Goal: Information Seeking & Learning: Check status

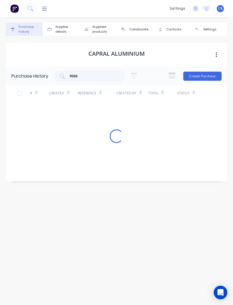
scroll to position [18, 0]
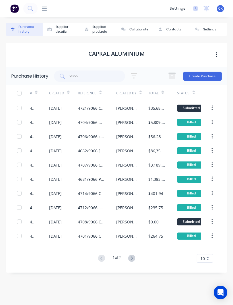
click at [90, 73] on input "9066" at bounding box center [92, 76] width 47 height 6
type input "9"
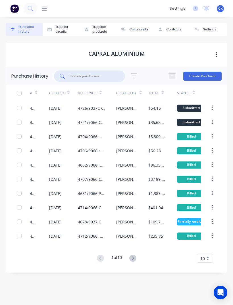
scroll to position [0, 0]
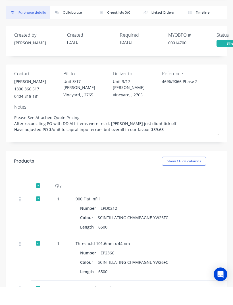
type textarea "x"
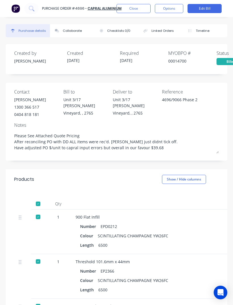
click at [143, 8] on button "Close" at bounding box center [134, 8] width 34 height 9
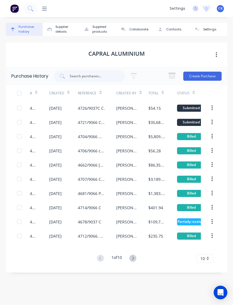
click at [106, 79] on input "text" at bounding box center [92, 76] width 47 height 6
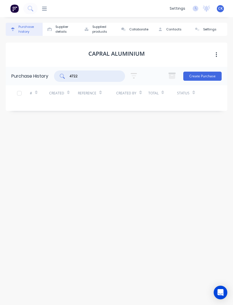
click at [92, 73] on input "4722" at bounding box center [92, 76] width 47 height 6
click at [89, 73] on input "4722" at bounding box center [92, 76] width 47 height 6
click at [111, 74] on input "4722" at bounding box center [92, 76] width 47 height 6
type input "4"
type input "Aaf"
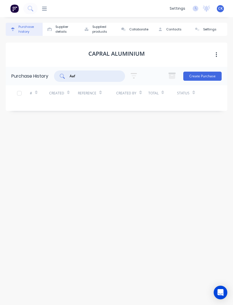
click at [46, 9] on icon at bounding box center [44, 9] width 5 height 4
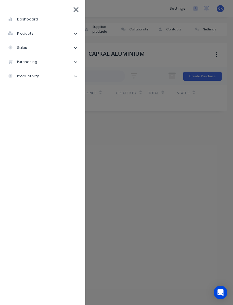
click at [38, 59] on li "purchasing" at bounding box center [43, 62] width 76 height 14
click at [46, 74] on div "Purchase Orders" at bounding box center [32, 76] width 39 height 5
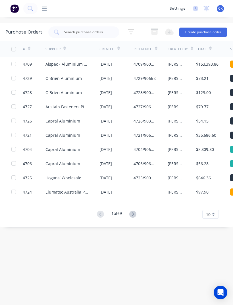
click at [94, 33] on input "text" at bounding box center [86, 32] width 47 height 6
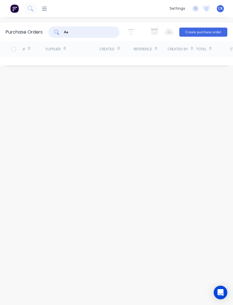
type input "Aaf"
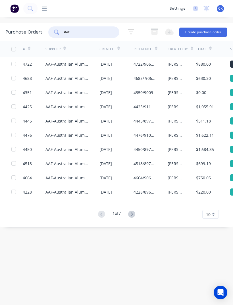
click at [55, 64] on div "AAF-Australian Aluminium Finishing" at bounding box center [67, 64] width 43 height 6
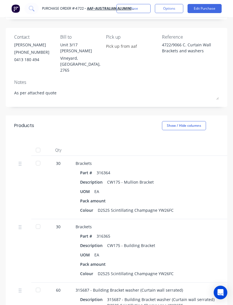
scroll to position [55, 0]
click at [43, 158] on div at bounding box center [37, 163] width 11 height 11
click at [38, 158] on div at bounding box center [37, 163] width 11 height 11
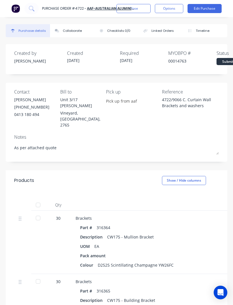
scroll to position [0, 0]
click at [75, 32] on div "Collaborate" at bounding box center [72, 30] width 19 height 5
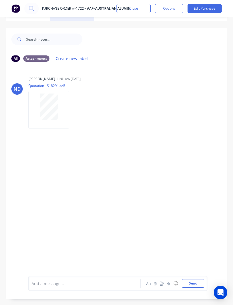
scroll to position [16, 0]
click at [169, 286] on icon "button" at bounding box center [168, 284] width 3 height 4
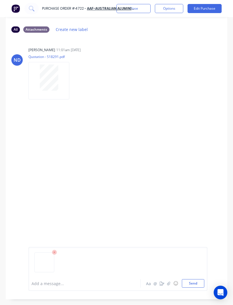
scroll to position [45, 0]
click at [195, 288] on button "Send" at bounding box center [193, 283] width 22 height 9
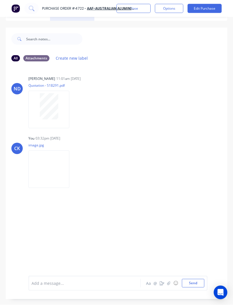
scroll to position [15, 0]
click at [169, 286] on icon "button" at bounding box center [168, 284] width 3 height 4
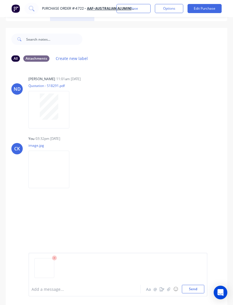
click at [195, 294] on button "Send" at bounding box center [193, 289] width 22 height 9
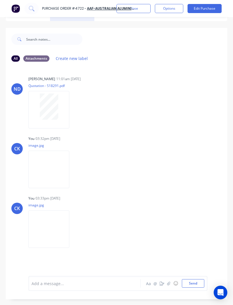
click at [140, 8] on button "Close" at bounding box center [134, 8] width 34 height 9
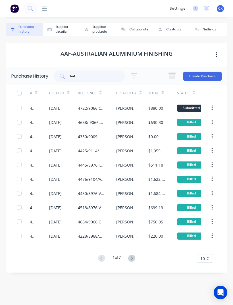
click at [85, 105] on div "4722/9066 C. Curtain Wall Brackets and washers" at bounding box center [91, 108] width 27 height 6
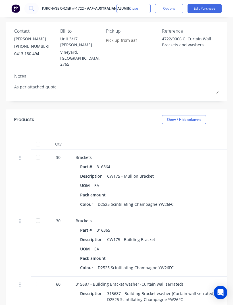
scroll to position [61, 0]
click at [40, 151] on div at bounding box center [37, 156] width 11 height 11
click at [44, 215] on div at bounding box center [37, 220] width 11 height 11
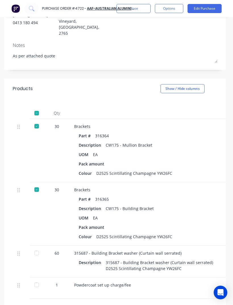
scroll to position [91, 1]
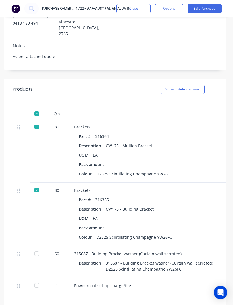
click at [41, 248] on div at bounding box center [36, 253] width 11 height 11
click at [42, 280] on div at bounding box center [36, 285] width 11 height 11
type textarea "x"
click at [142, 10] on button "Close" at bounding box center [134, 8] width 34 height 9
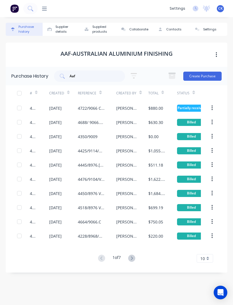
click at [15, 10] on img at bounding box center [14, 8] width 9 height 9
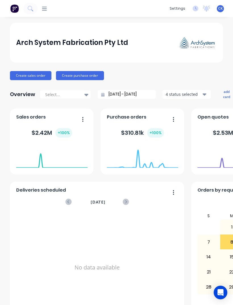
click at [32, 6] on icon at bounding box center [30, 8] width 5 height 5
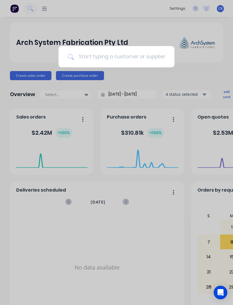
click at [46, 12] on div at bounding box center [116, 152] width 233 height 305
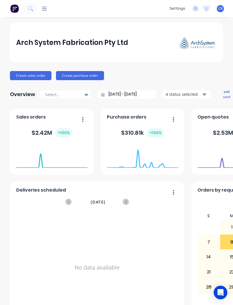
click at [46, 8] on icon at bounding box center [44, 8] width 5 height 5
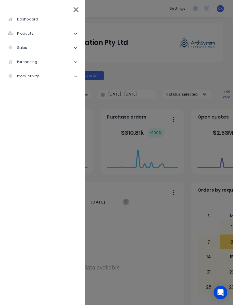
click at [39, 63] on li "purchasing" at bounding box center [43, 62] width 76 height 14
click at [44, 78] on div "Purchase Orders" at bounding box center [32, 76] width 39 height 5
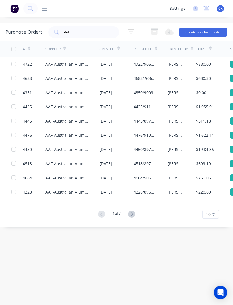
click at [105, 34] on input "Aaf" at bounding box center [86, 32] width 47 height 6
type input "A"
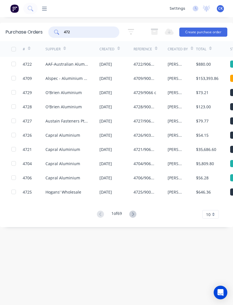
type input "4729"
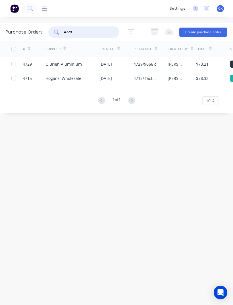
click at [78, 62] on div "O'Brien Aluminium" at bounding box center [64, 64] width 36 height 6
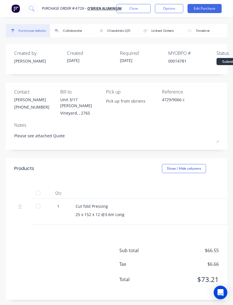
click at [38, 204] on div at bounding box center [37, 206] width 11 height 11
click at [140, 12] on button "Close" at bounding box center [134, 8] width 34 height 9
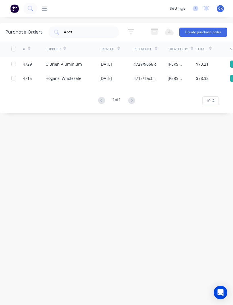
click at [107, 31] on input "4729" at bounding box center [86, 32] width 47 height 6
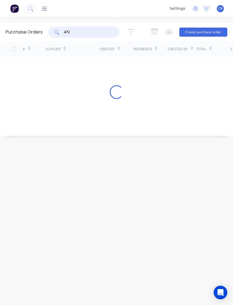
type input "4728"
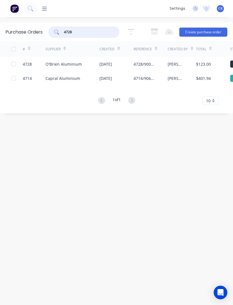
click at [17, 62] on div at bounding box center [16, 64] width 11 height 14
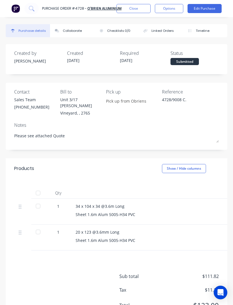
click at [42, 201] on div at bounding box center [37, 206] width 11 height 11
click at [38, 227] on div at bounding box center [37, 232] width 11 height 11
click at [141, 10] on button "Close" at bounding box center [134, 8] width 34 height 9
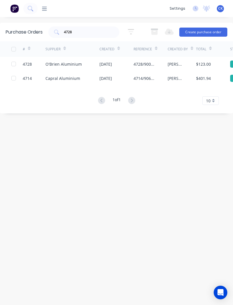
click at [98, 31] on input "4728" at bounding box center [86, 32] width 47 height 6
type input "4"
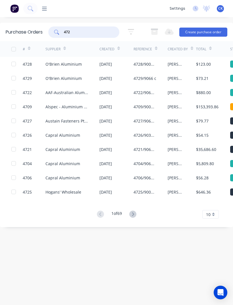
type input "4727"
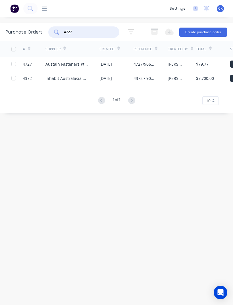
click at [13, 65] on div at bounding box center [13, 63] width 11 height 11
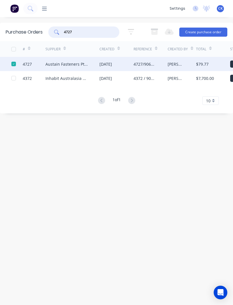
click at [73, 62] on div "Austain Fasteners Pty Ltd" at bounding box center [67, 64] width 43 height 6
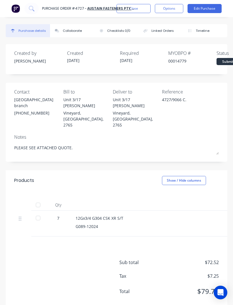
click at [73, 33] on button "Collaborate" at bounding box center [72, 30] width 44 height 13
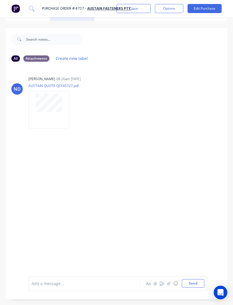
scroll to position [16, 0]
click at [169, 287] on button "button" at bounding box center [169, 283] width 7 height 7
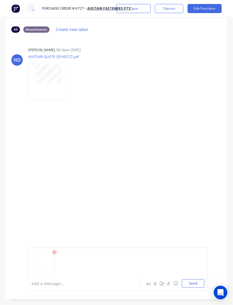
scroll to position [45, 0]
click at [194, 288] on button "Send" at bounding box center [193, 283] width 22 height 9
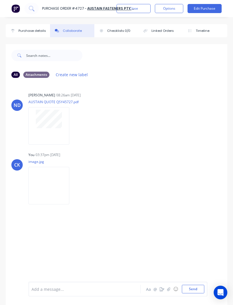
scroll to position [0, 0]
click at [143, 8] on button "Close" at bounding box center [134, 8] width 34 height 9
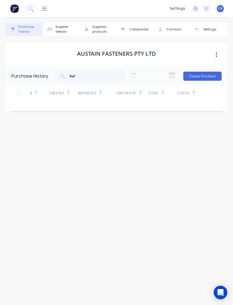
click at [30, 24] on div "Purchase history" at bounding box center [28, 29] width 21 height 10
click at [97, 73] on input "Aaf" at bounding box center [92, 76] width 47 height 6
click at [44, 11] on icon at bounding box center [44, 8] width 5 height 5
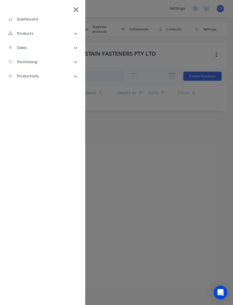
click at [76, 13] on icon at bounding box center [76, 10] width 6 height 8
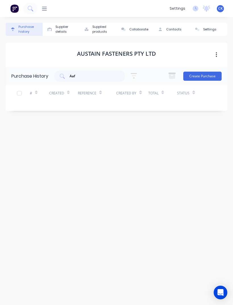
click at [40, 11] on div at bounding box center [42, 8] width 9 height 5
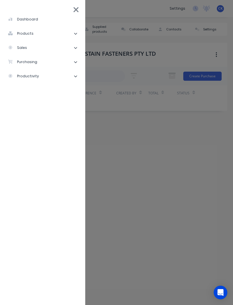
click at [77, 62] on icon at bounding box center [75, 61] width 3 height 3
click at [67, 77] on li "Purchase Orders" at bounding box center [45, 76] width 72 height 14
click at [59, 76] on li "Purchase Orders" at bounding box center [45, 76] width 72 height 14
click at [45, 69] on li "purchasing" at bounding box center [43, 62] width 76 height 14
click at [54, 62] on li "purchasing" at bounding box center [43, 62] width 76 height 14
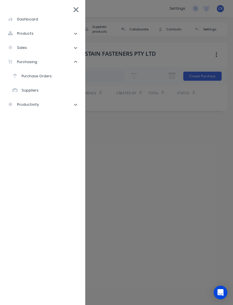
click at [38, 76] on div "Purchase Orders" at bounding box center [32, 76] width 39 height 5
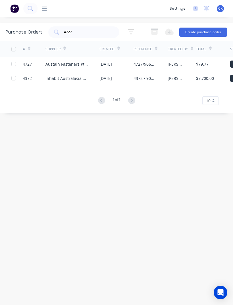
click at [85, 63] on div "Austain Fasteners Pty Ltd" at bounding box center [67, 64] width 43 height 6
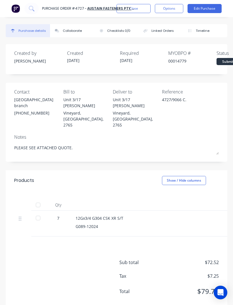
click at [43, 213] on div at bounding box center [37, 218] width 11 height 11
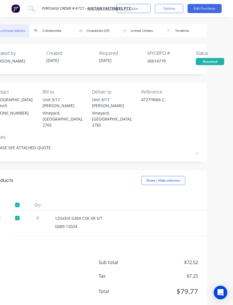
scroll to position [0, 21]
click at [145, 13] on button "Close" at bounding box center [134, 8] width 34 height 9
